Goal: Register for event/course

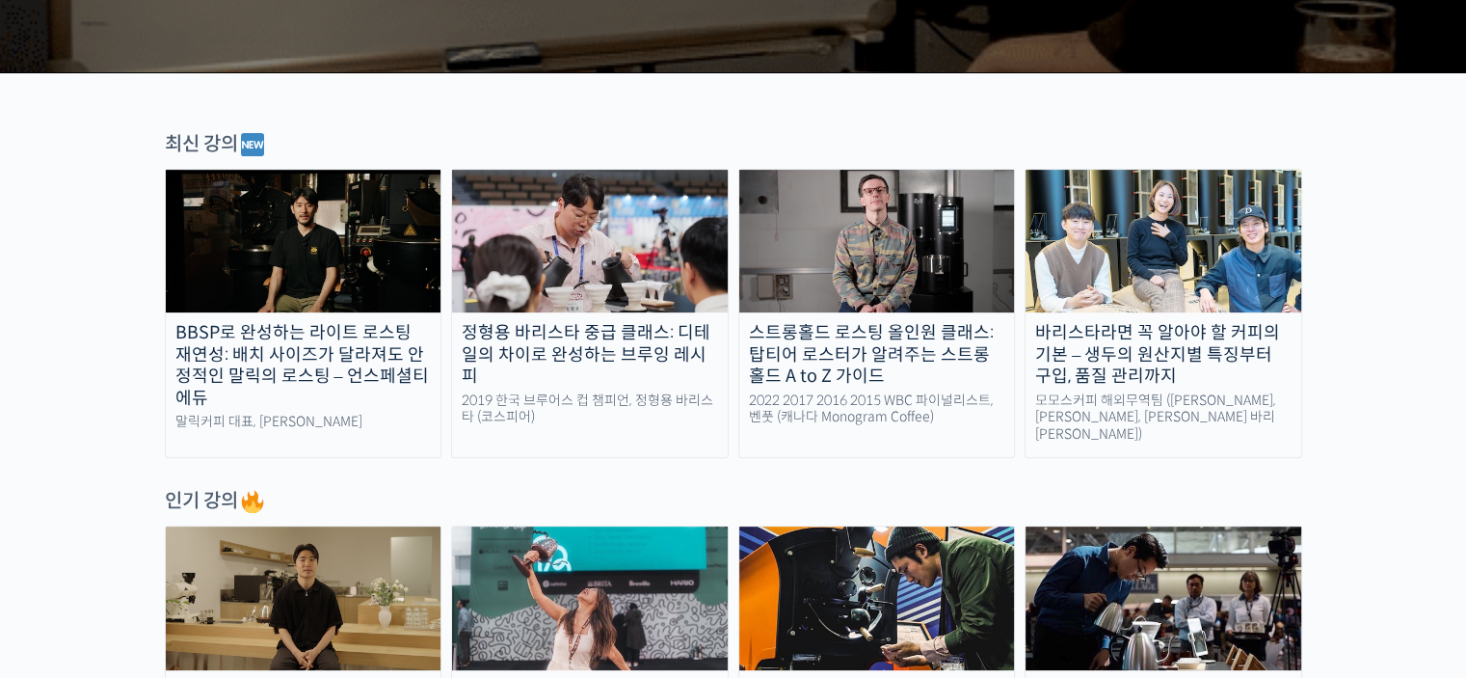
scroll to position [1060, 0]
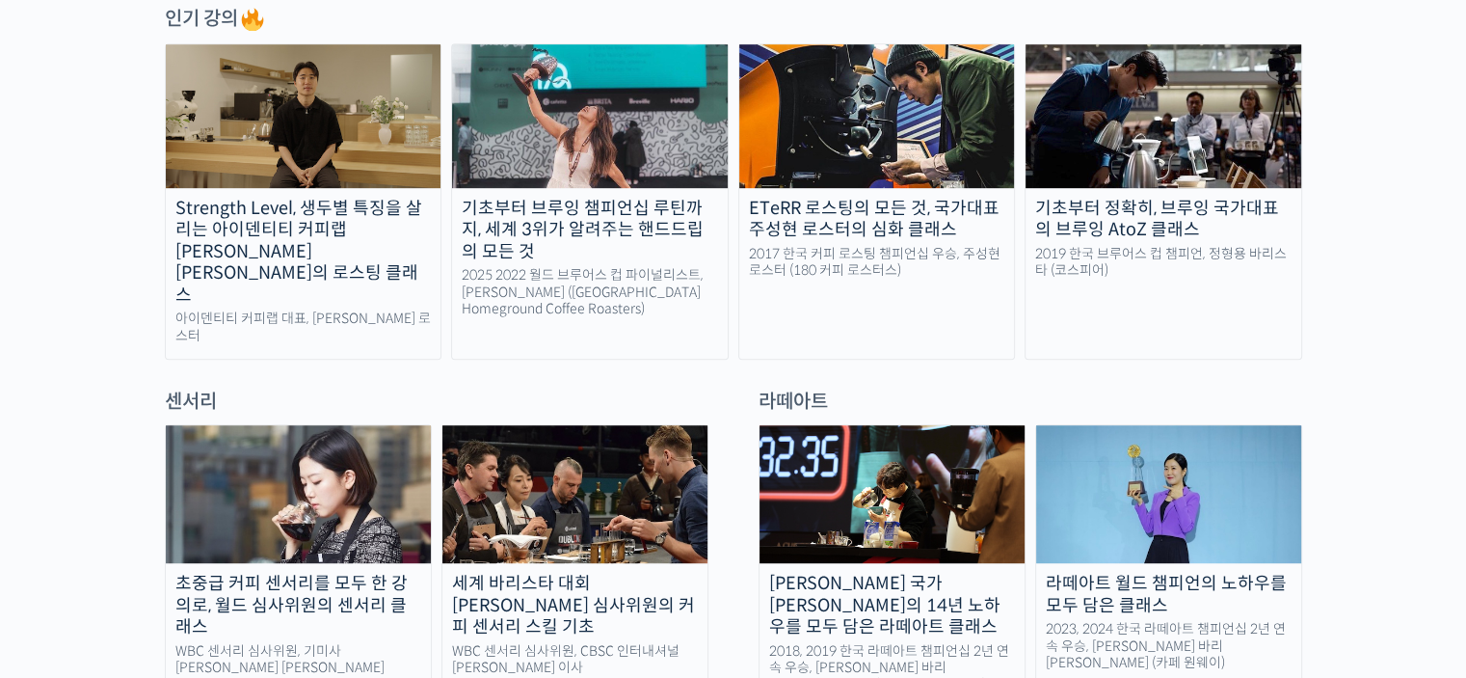
click at [388, 216] on div "Strength Level, 생두별 특징을 살리는 아이덴티티 커피랩 윤원균 대표의 로스팅 클래스" at bounding box center [304, 252] width 276 height 109
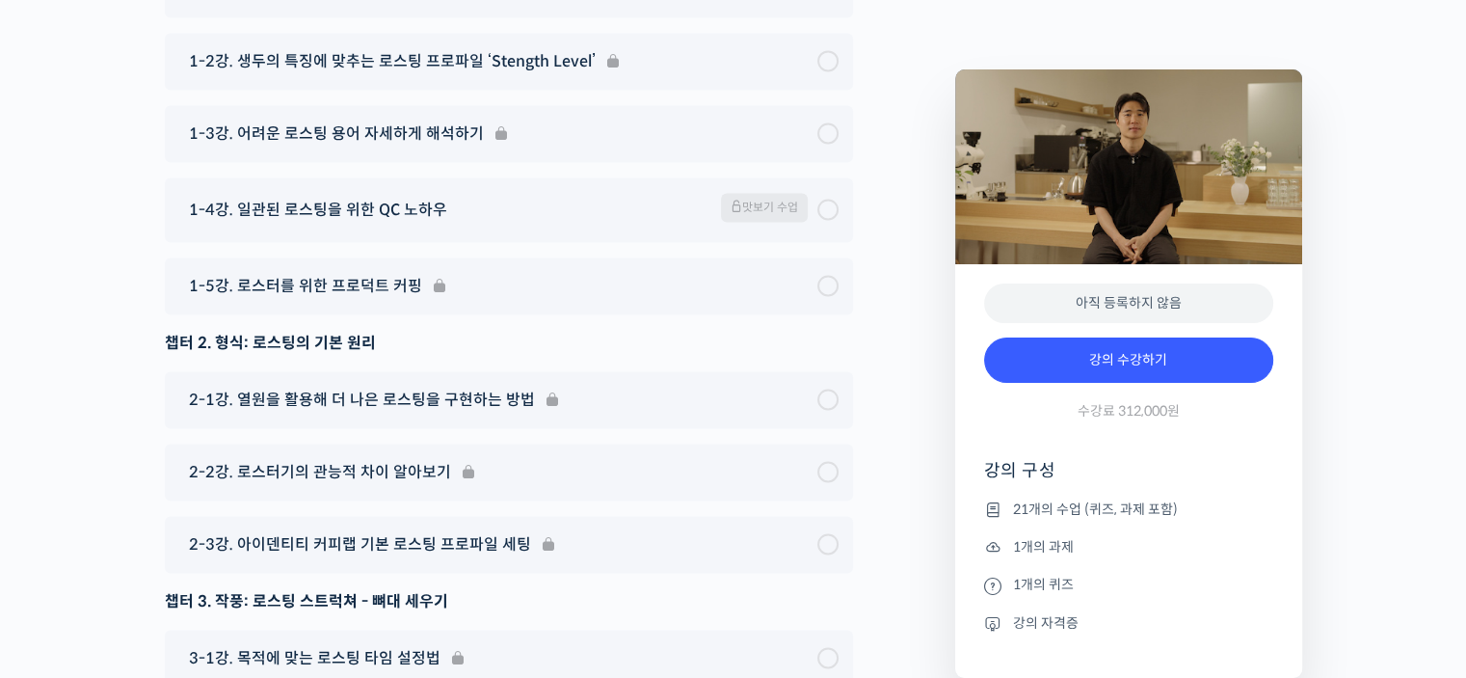
scroll to position [10700, 0]
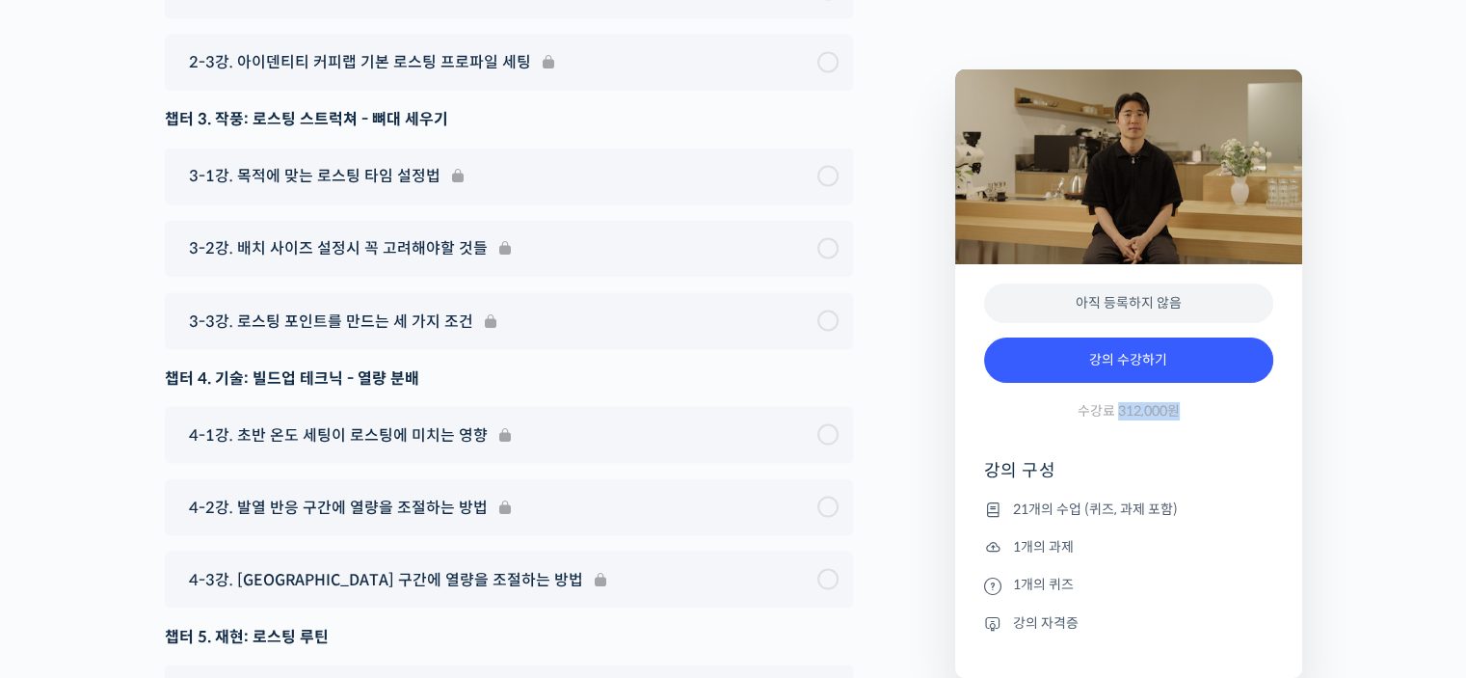
drag, startPoint x: 1116, startPoint y: 411, endPoint x: 1189, endPoint y: 406, distance: 72.5
click at [1189, 406] on div "강의 수강하기 수강료 312,000원" at bounding box center [1128, 384] width 289 height 112
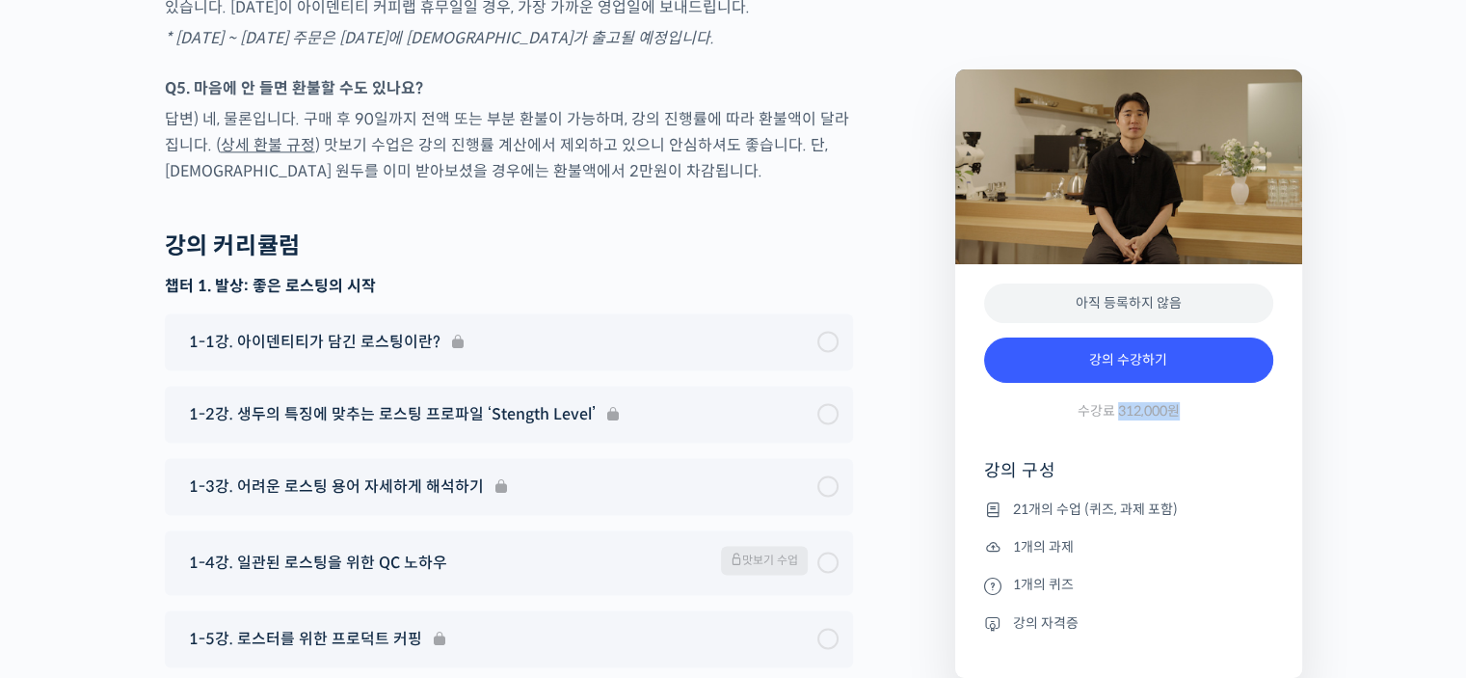
scroll to position [9929, 0]
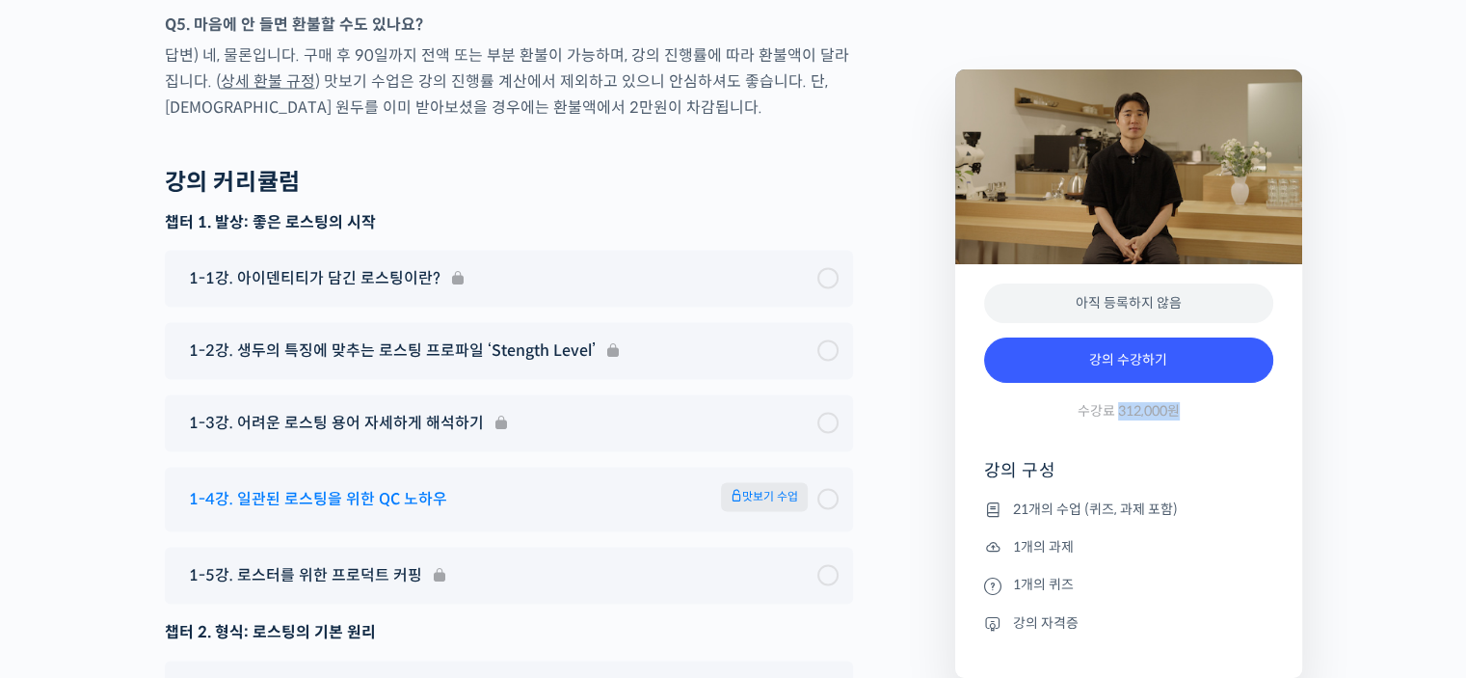
click at [353, 486] on span "1-4강. 일관된 로스팅을 위한 QC 노하우" at bounding box center [318, 499] width 258 height 26
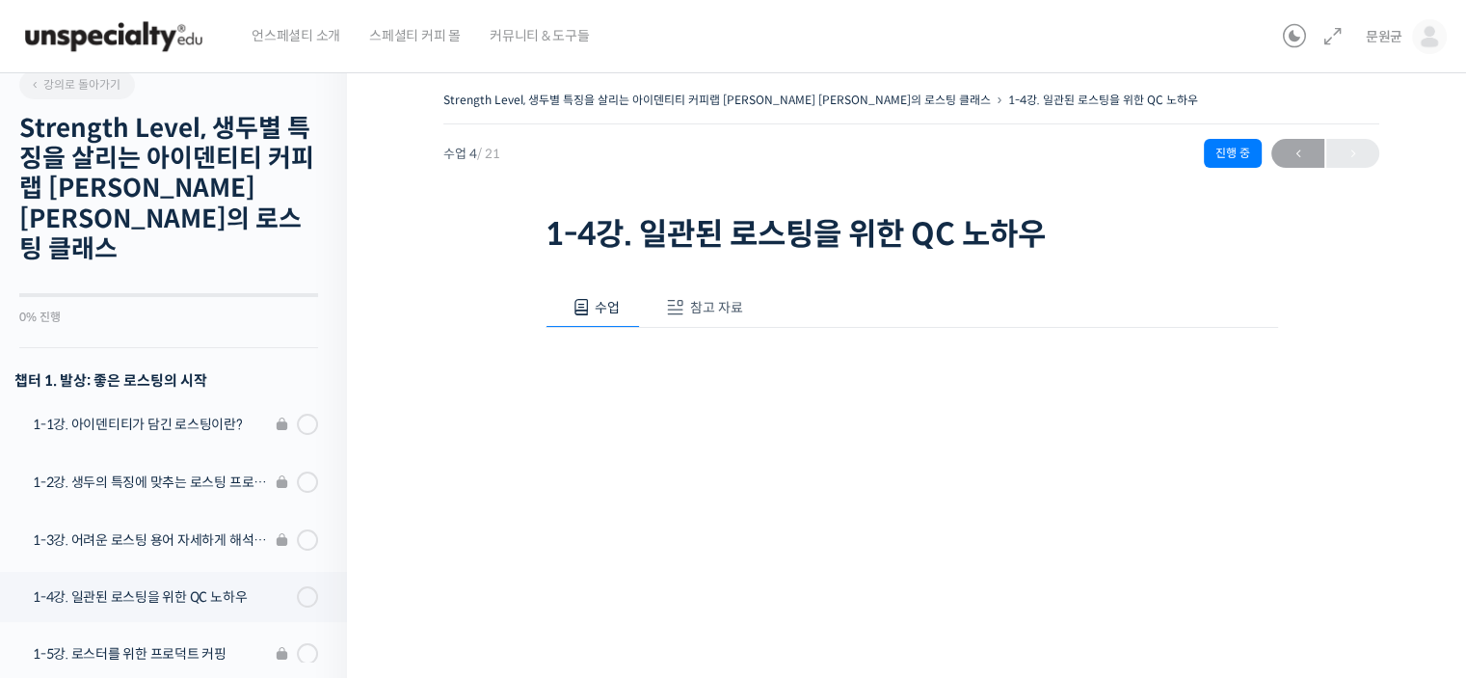
click at [100, 40] on img at bounding box center [113, 37] width 189 height 58
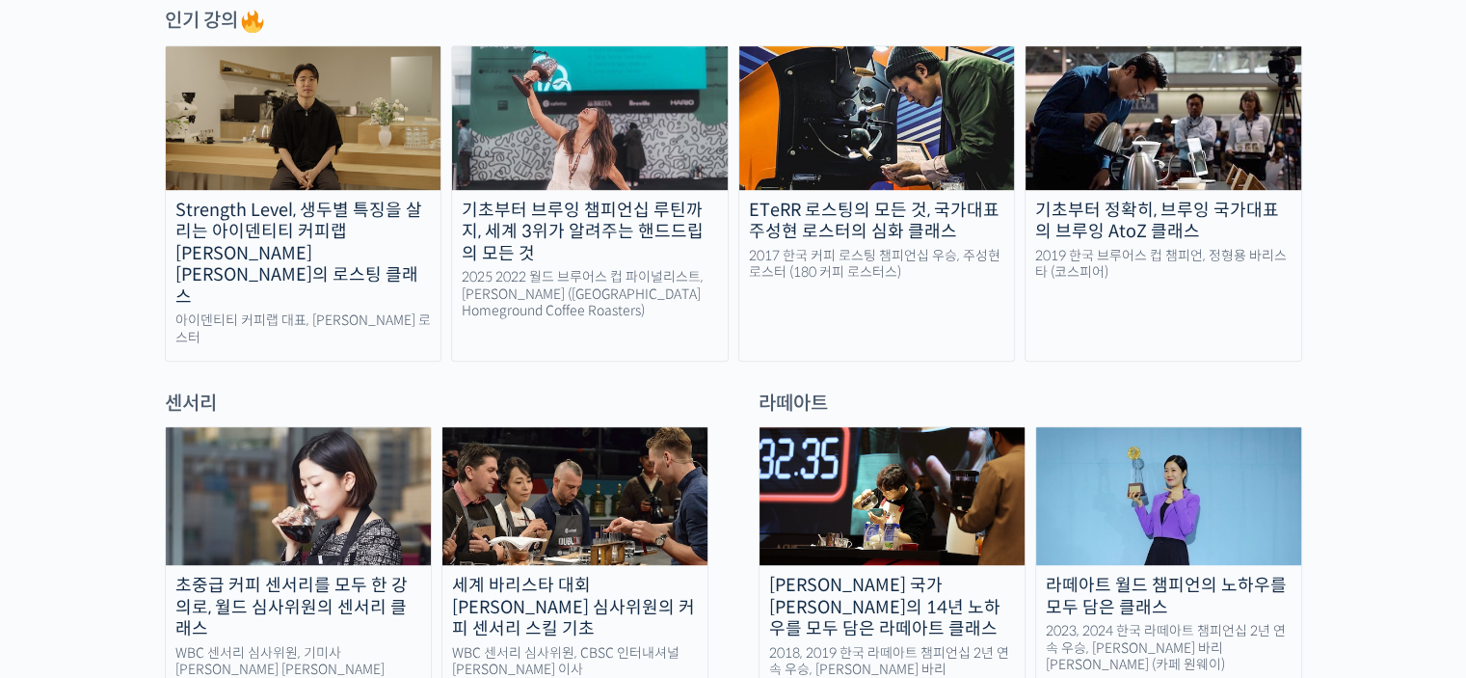
scroll to position [1060, 0]
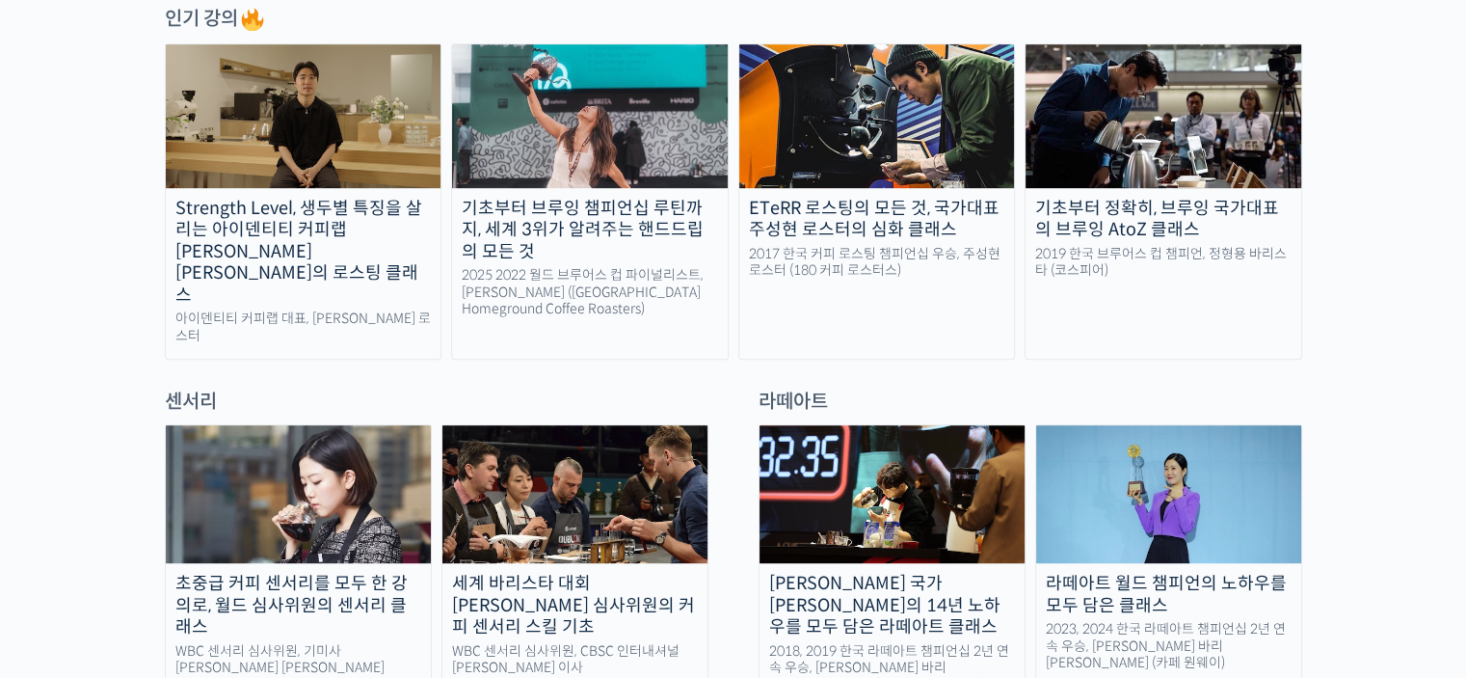
click at [885, 125] on img at bounding box center [877, 115] width 276 height 143
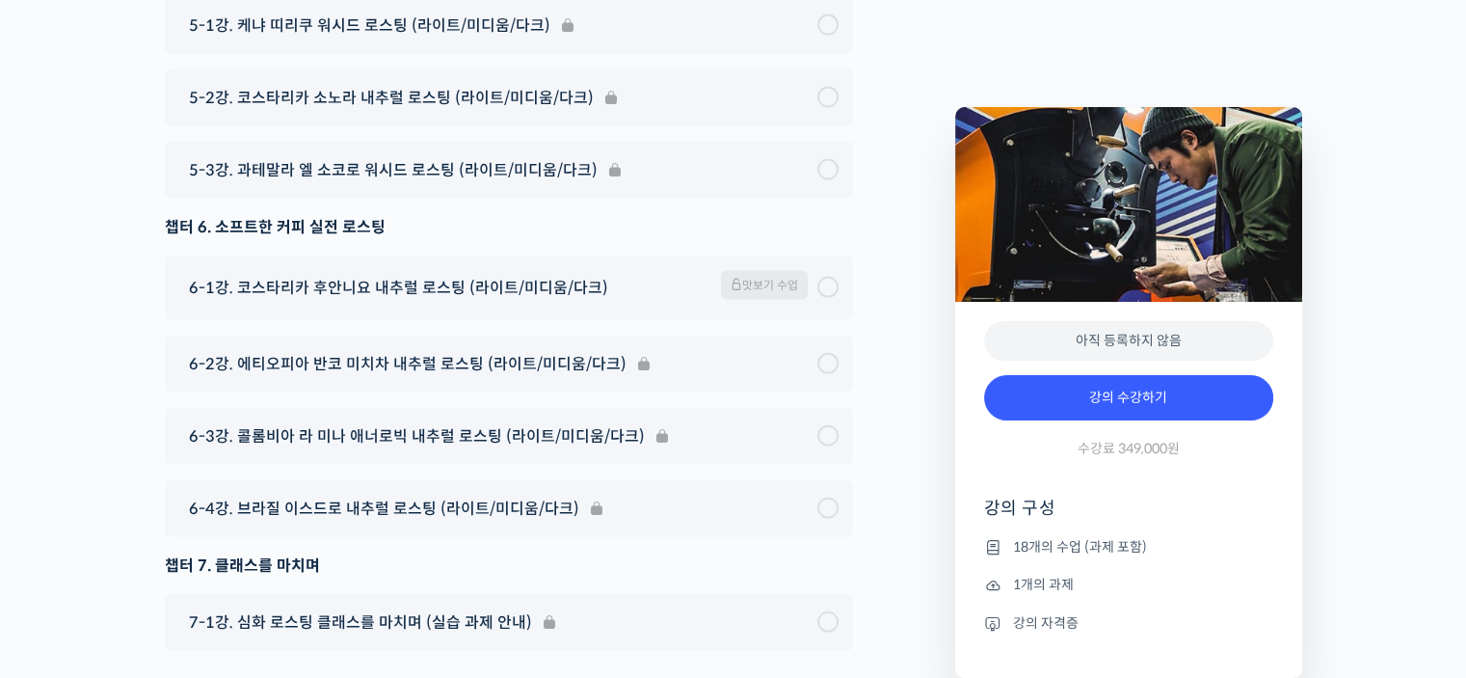
scroll to position [11761, 0]
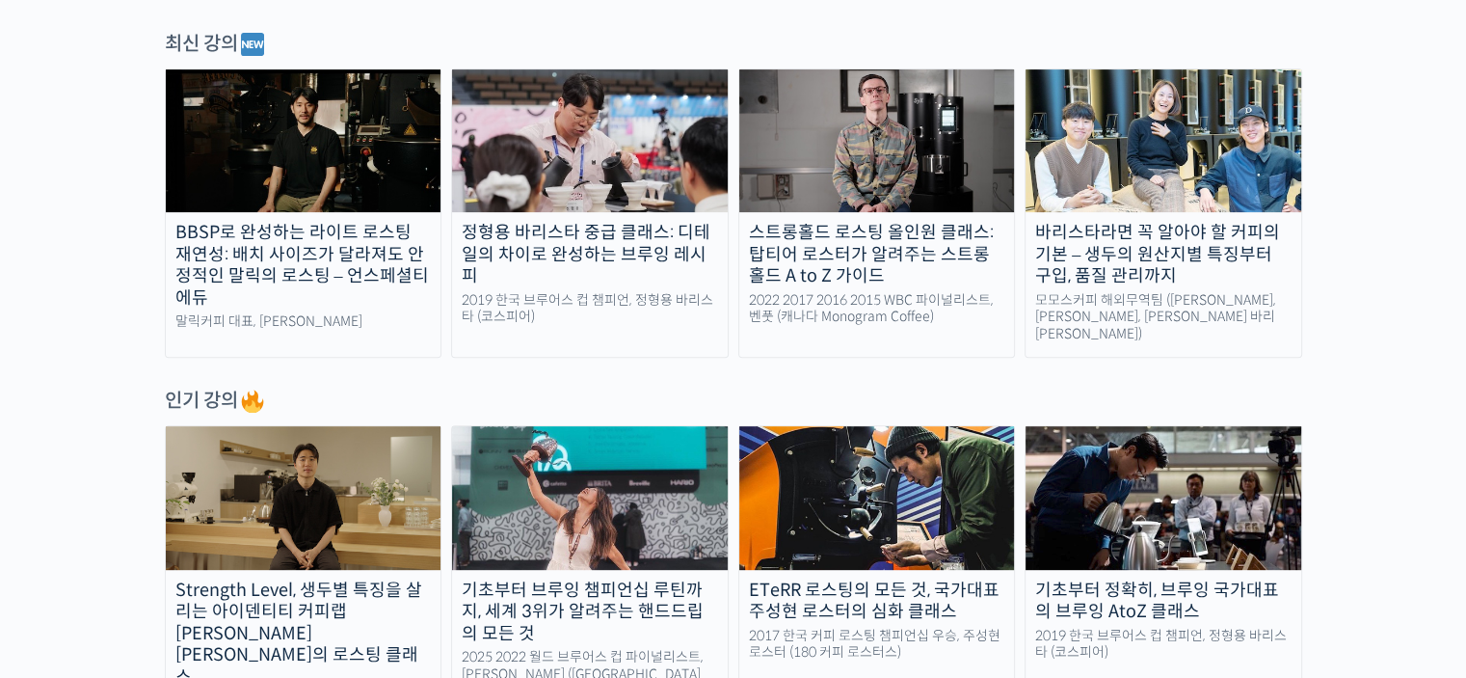
scroll to position [675, 0]
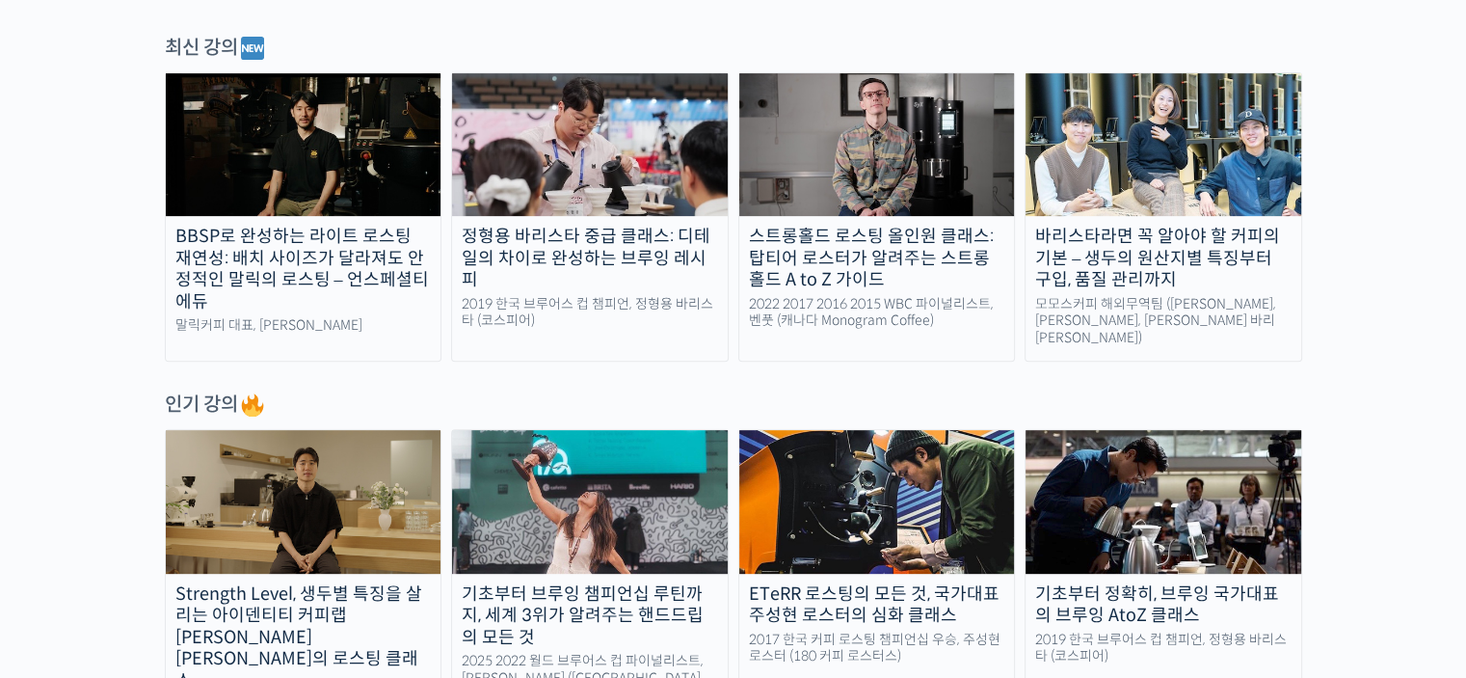
click at [553, 161] on img at bounding box center [590, 144] width 276 height 143
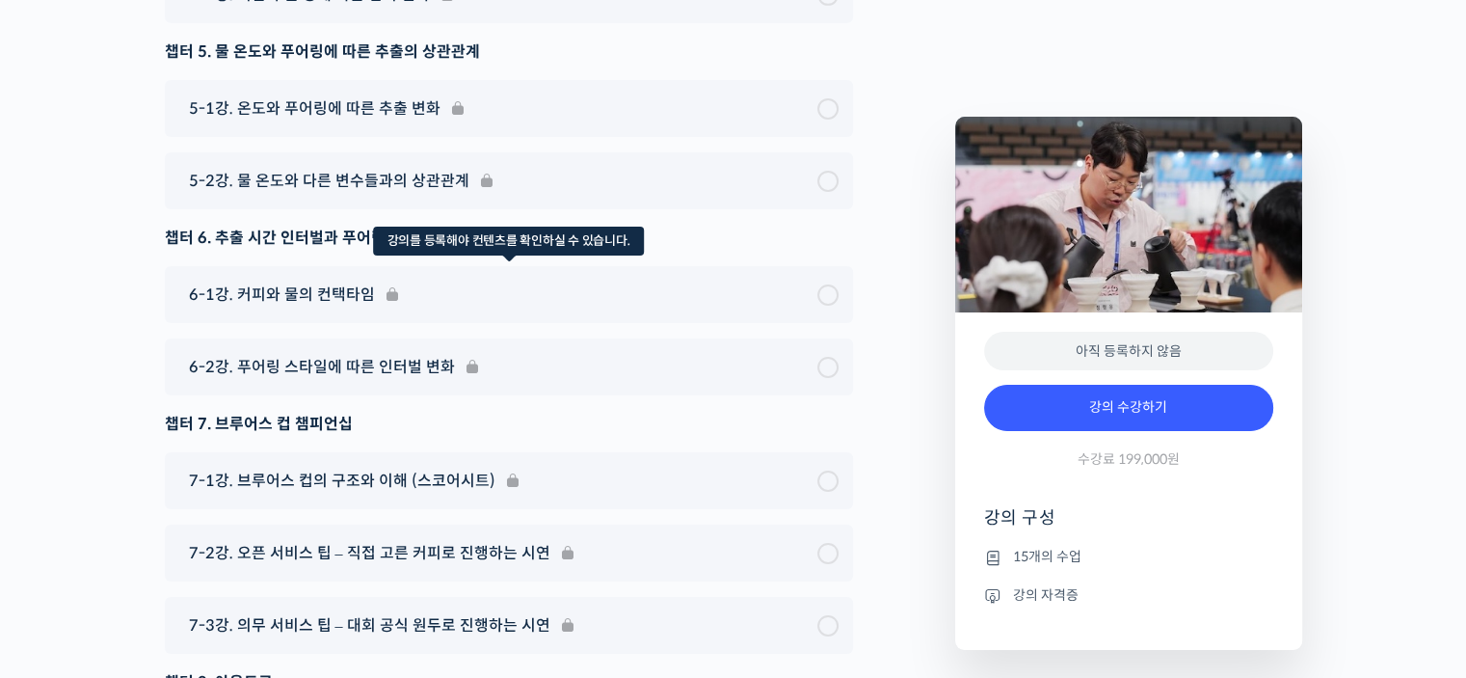
scroll to position [6555, 0]
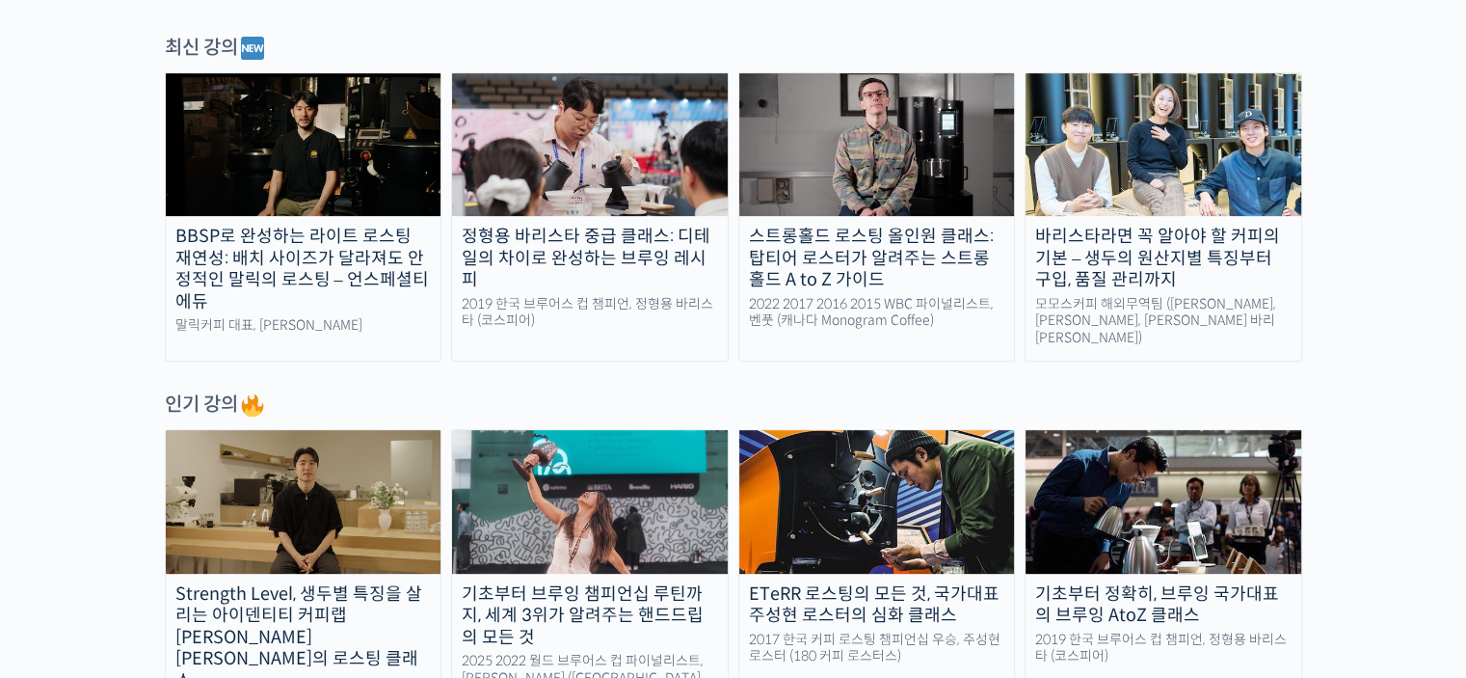
click at [395, 184] on img at bounding box center [304, 144] width 276 height 143
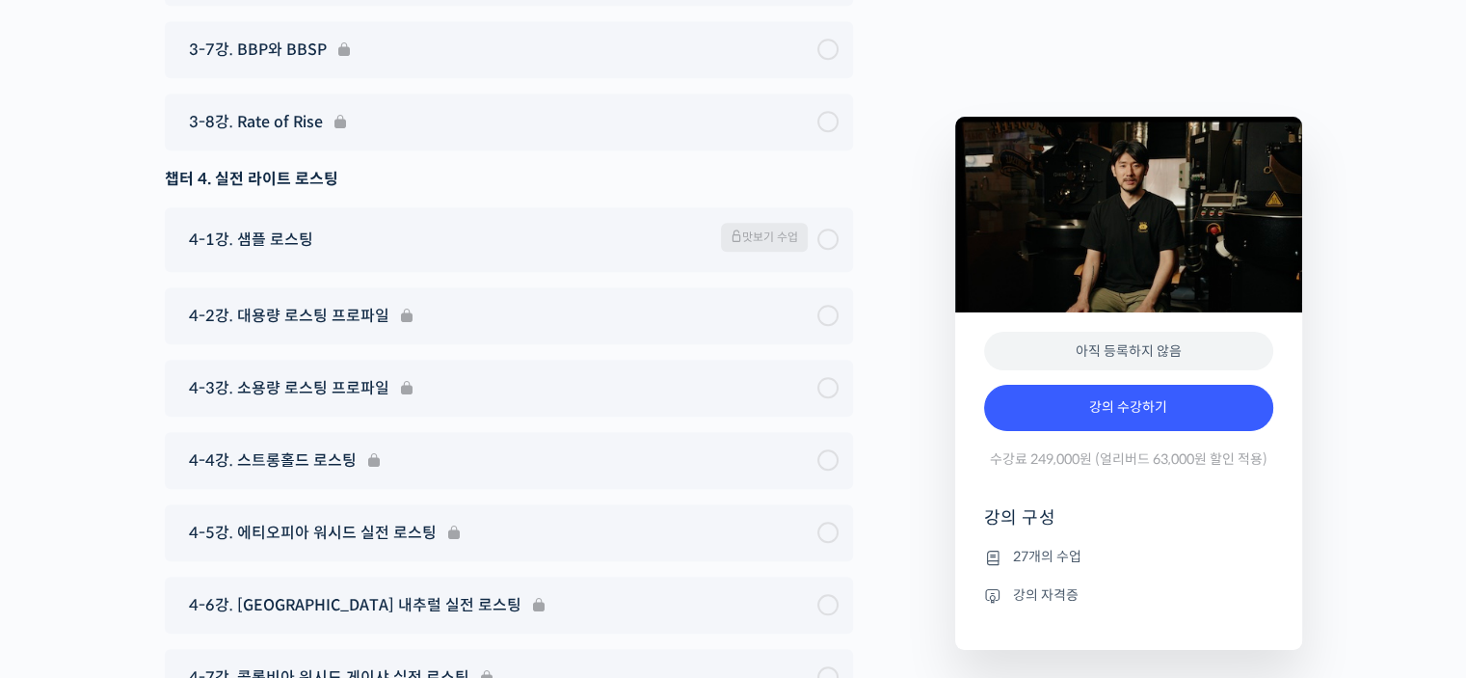
scroll to position [8869, 0]
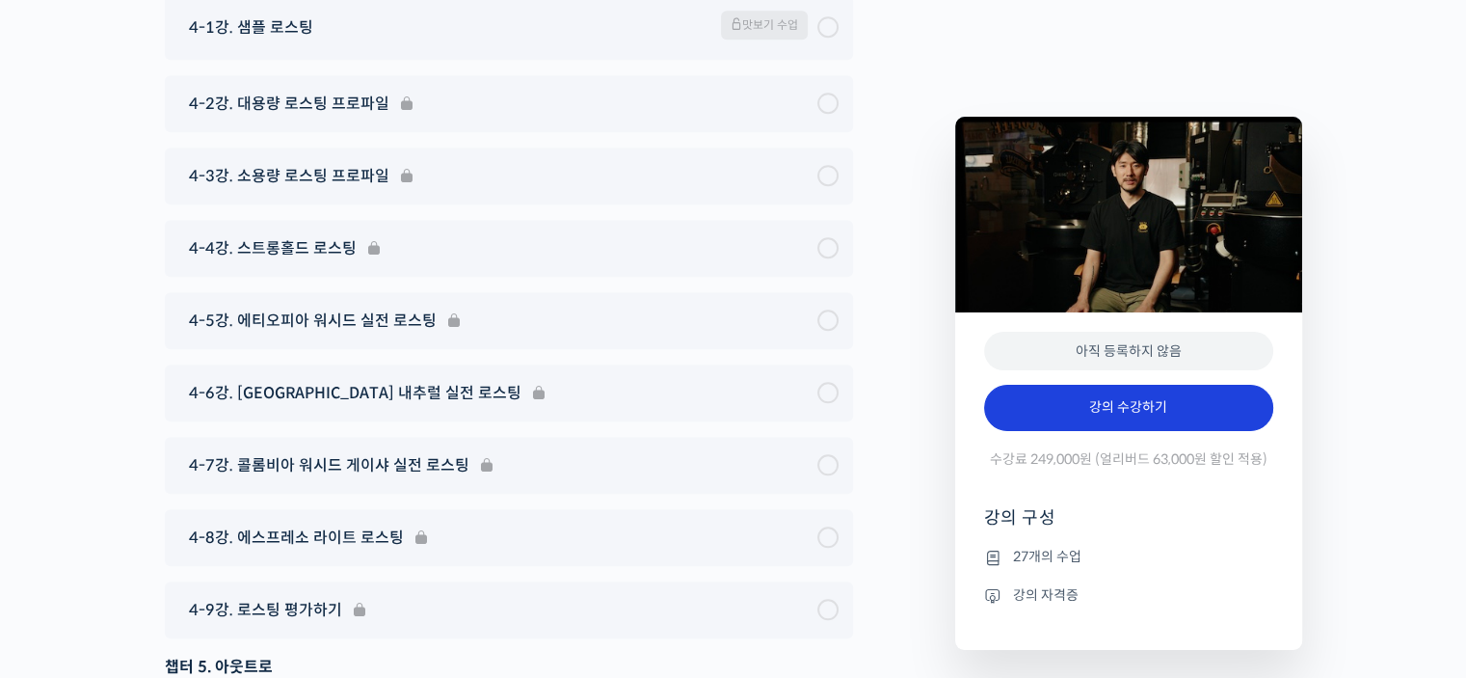
click at [1052, 396] on link "강의 수강하기" at bounding box center [1128, 408] width 289 height 46
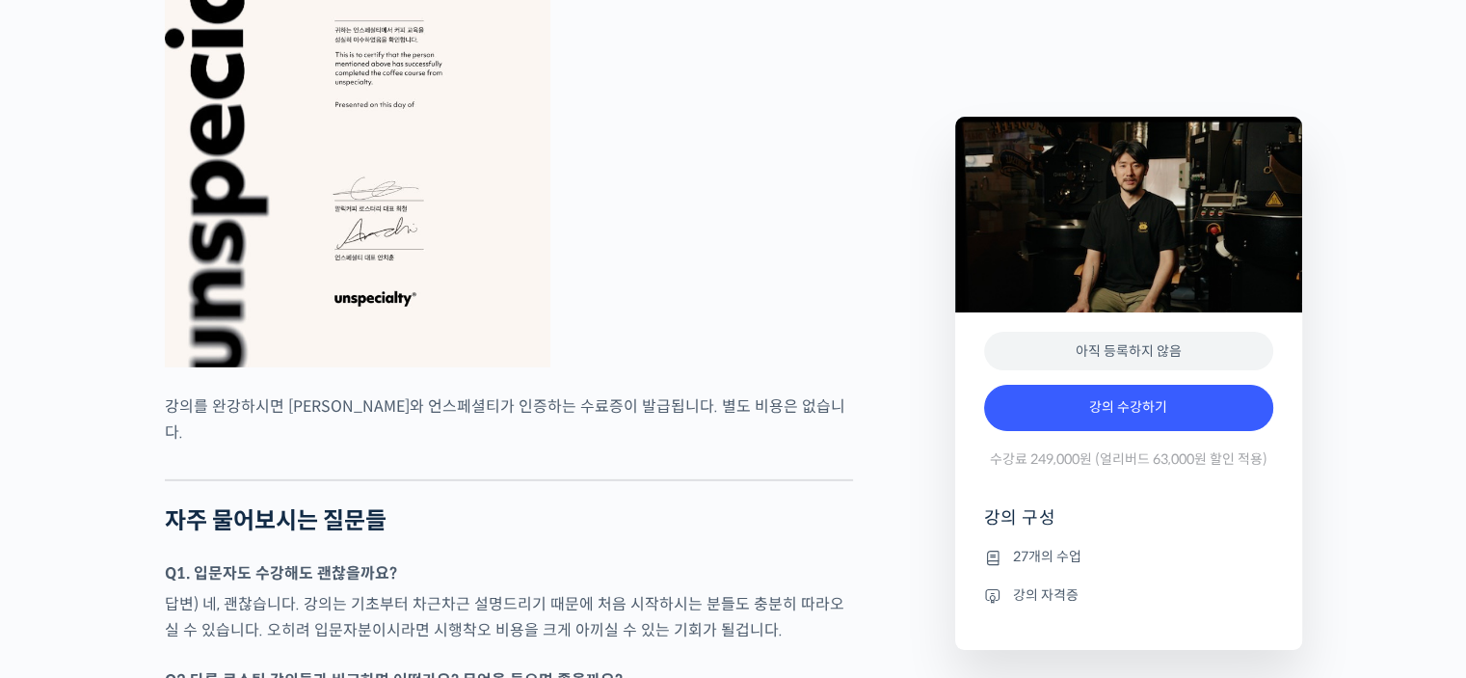
scroll to position [5207, 0]
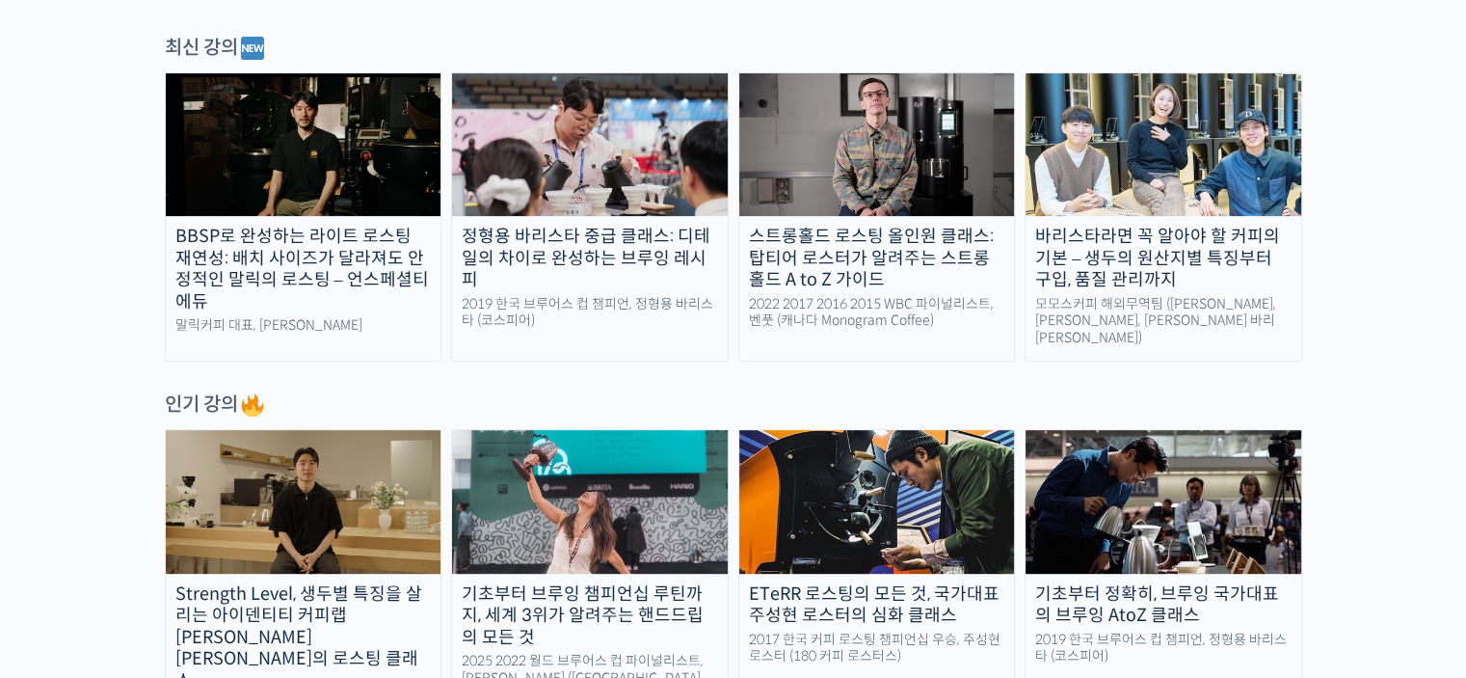
click at [854, 117] on img at bounding box center [877, 144] width 276 height 143
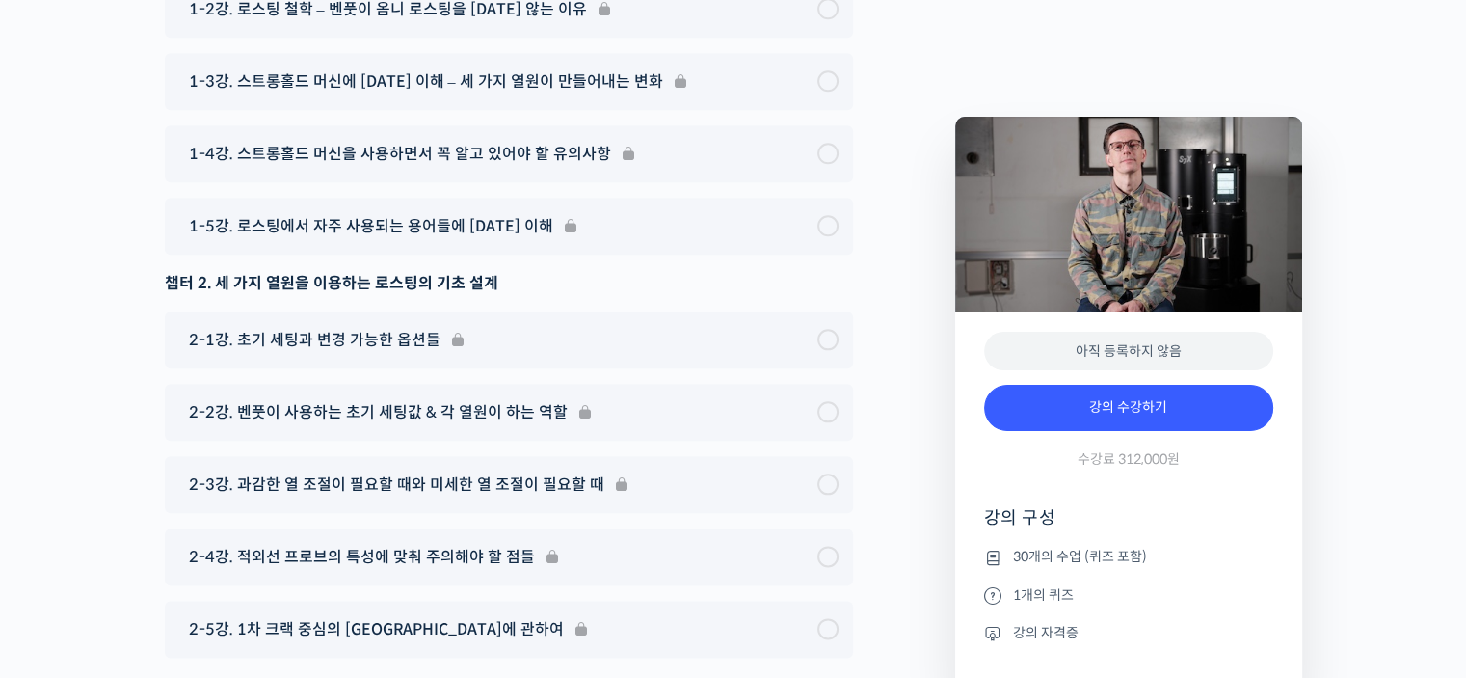
scroll to position [9158, 0]
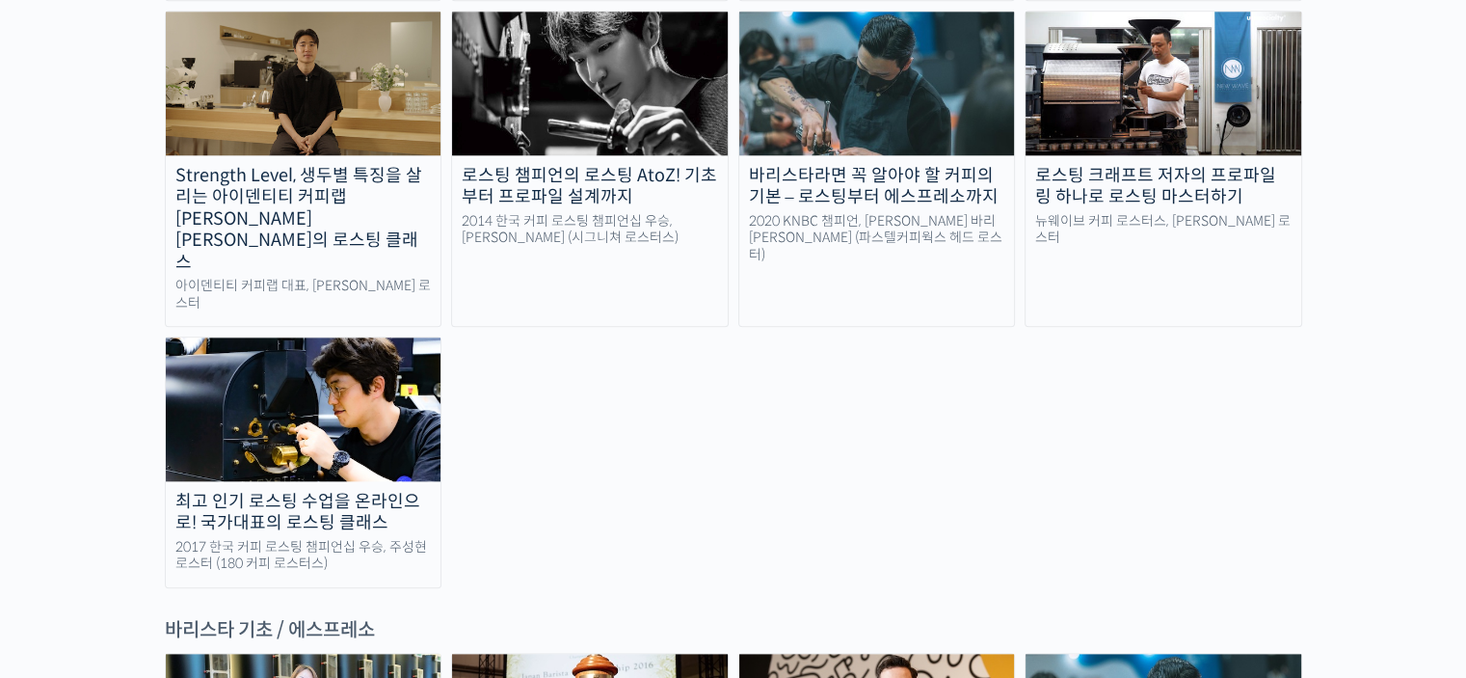
scroll to position [2121, 0]
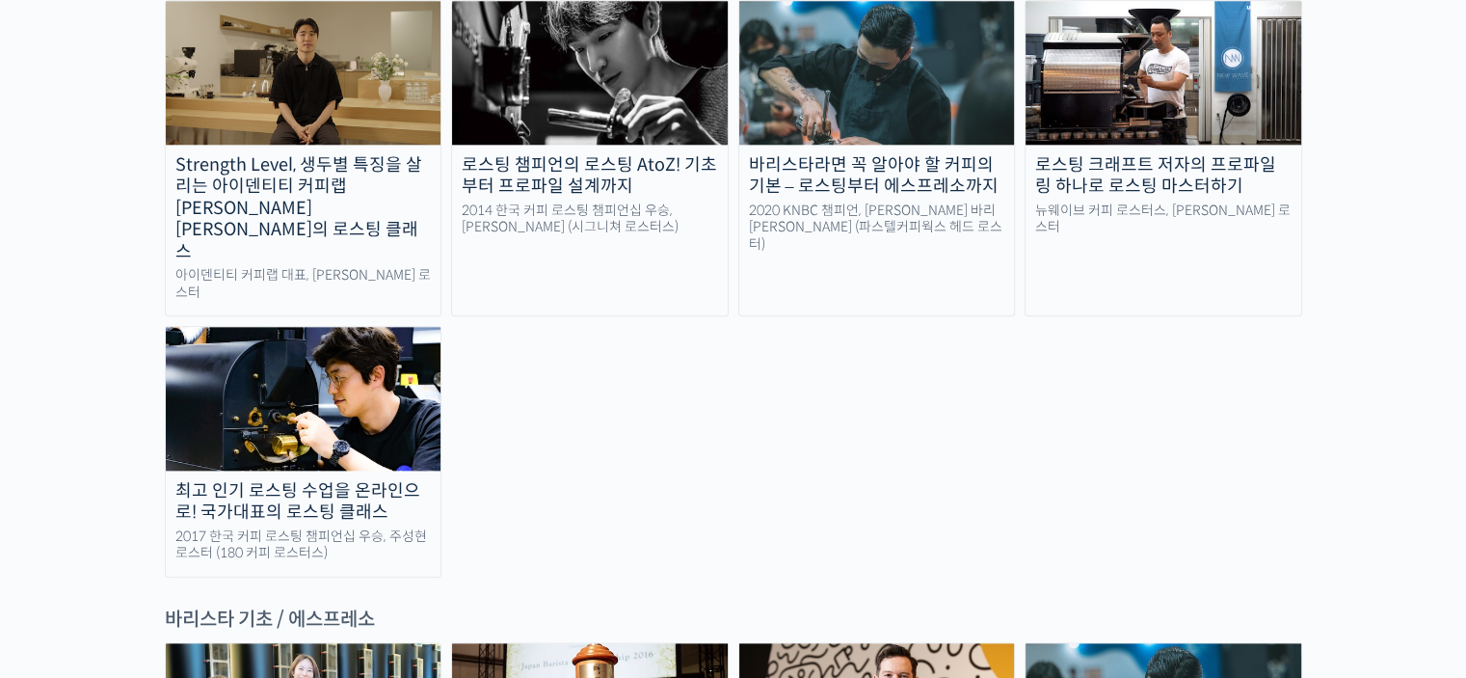
click at [1115, 154] on div "로스팅 크래프트 저자의 프로파일링 하나로 로스팅 마스터하기" at bounding box center [1164, 175] width 276 height 43
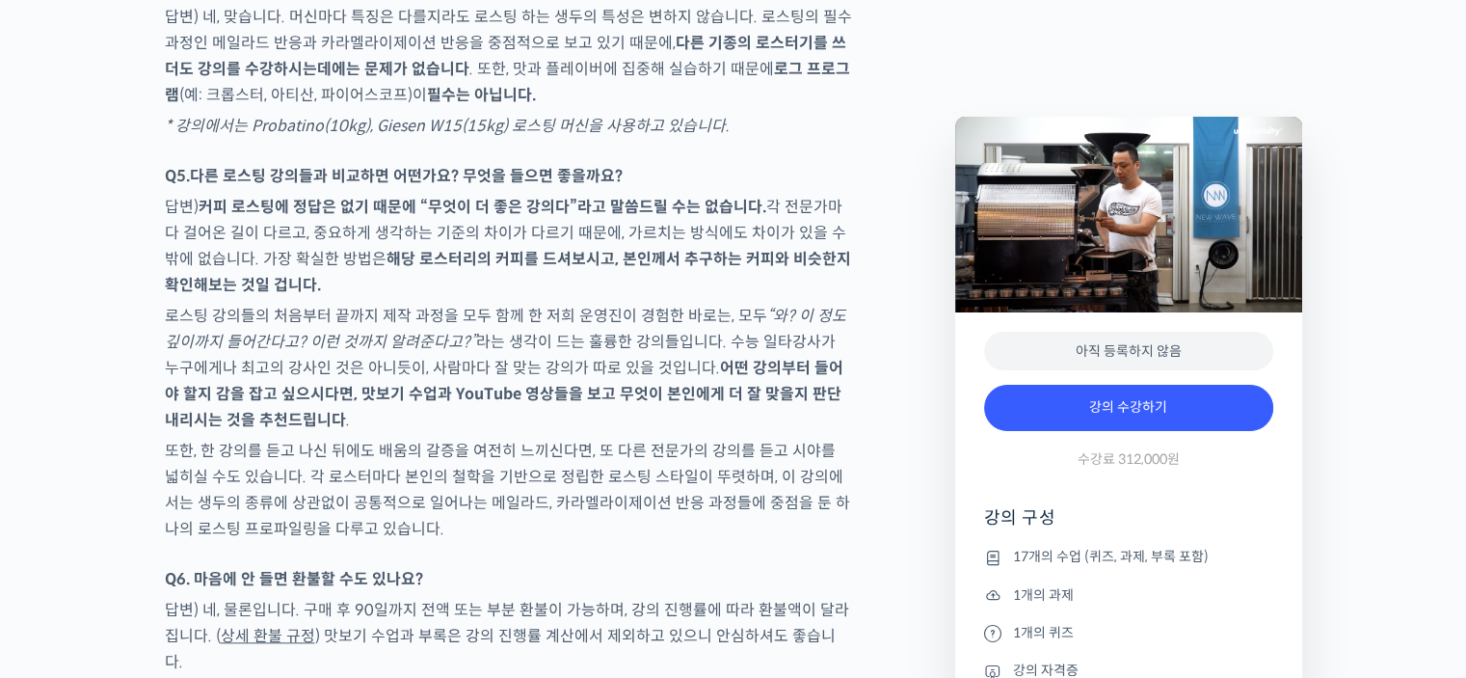
scroll to position [9129, 0]
